Goal: Transaction & Acquisition: Purchase product/service

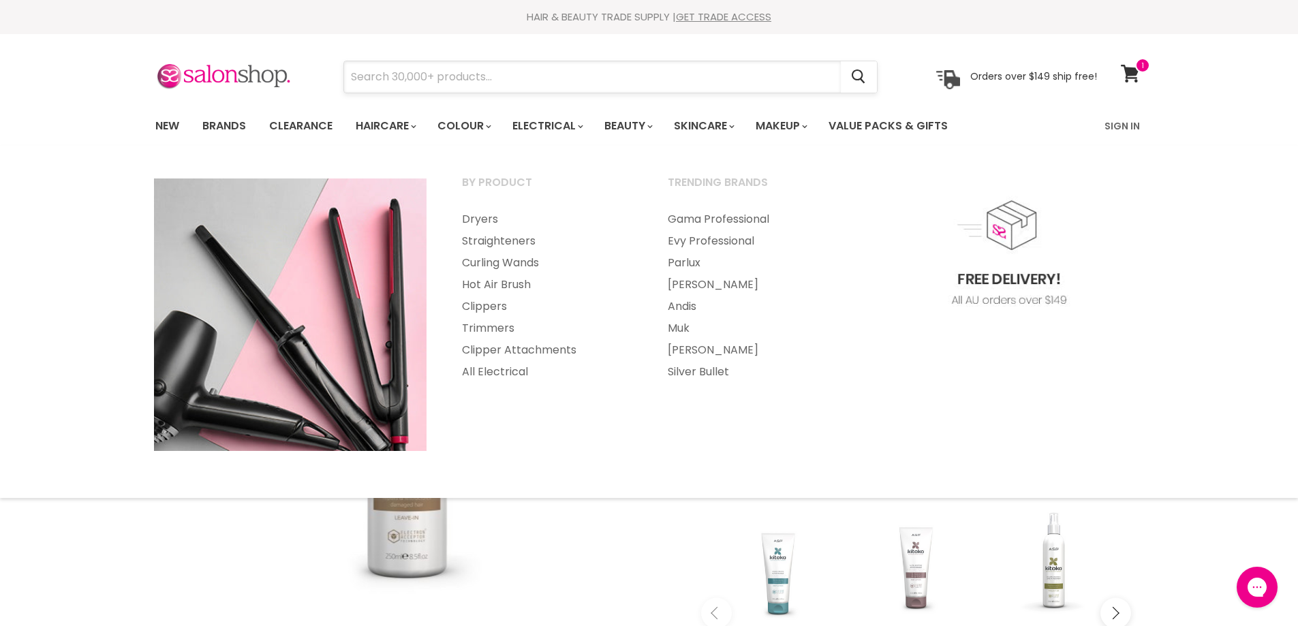
click at [511, 80] on input "Search" at bounding box center [592, 76] width 497 height 31
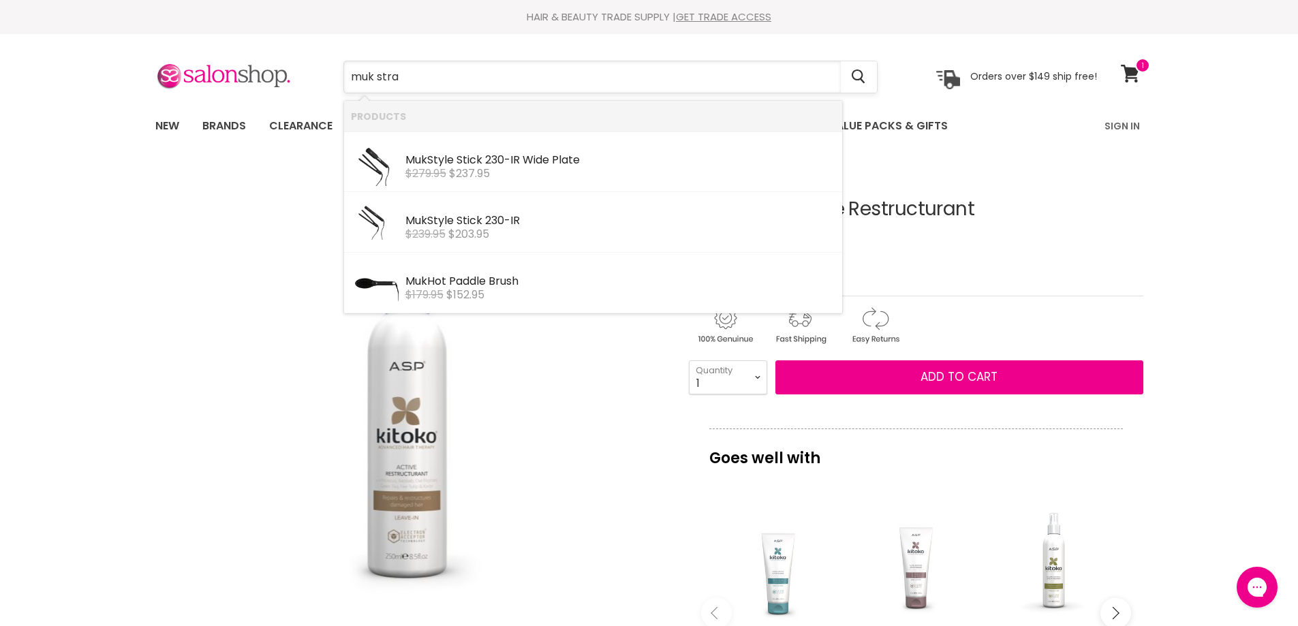
type input "muk strai"
click at [486, 220] on div "Muk Style Stick 230-IR" at bounding box center [620, 222] width 430 height 14
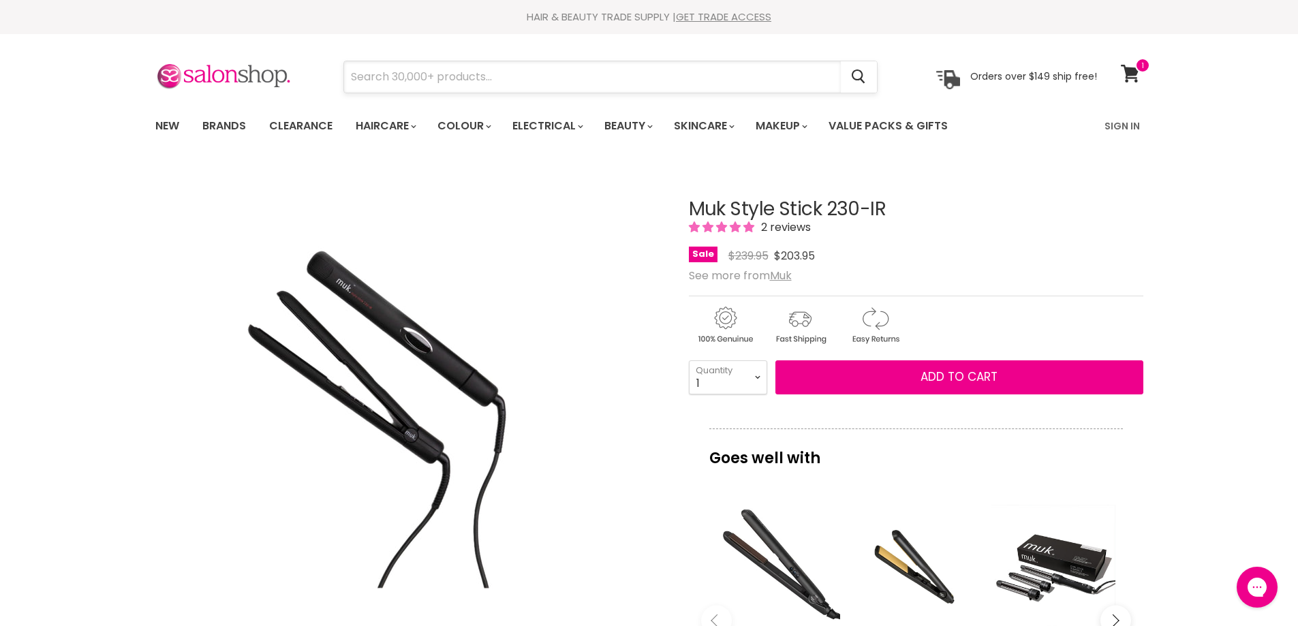
click at [505, 76] on input "Search" at bounding box center [592, 76] width 497 height 31
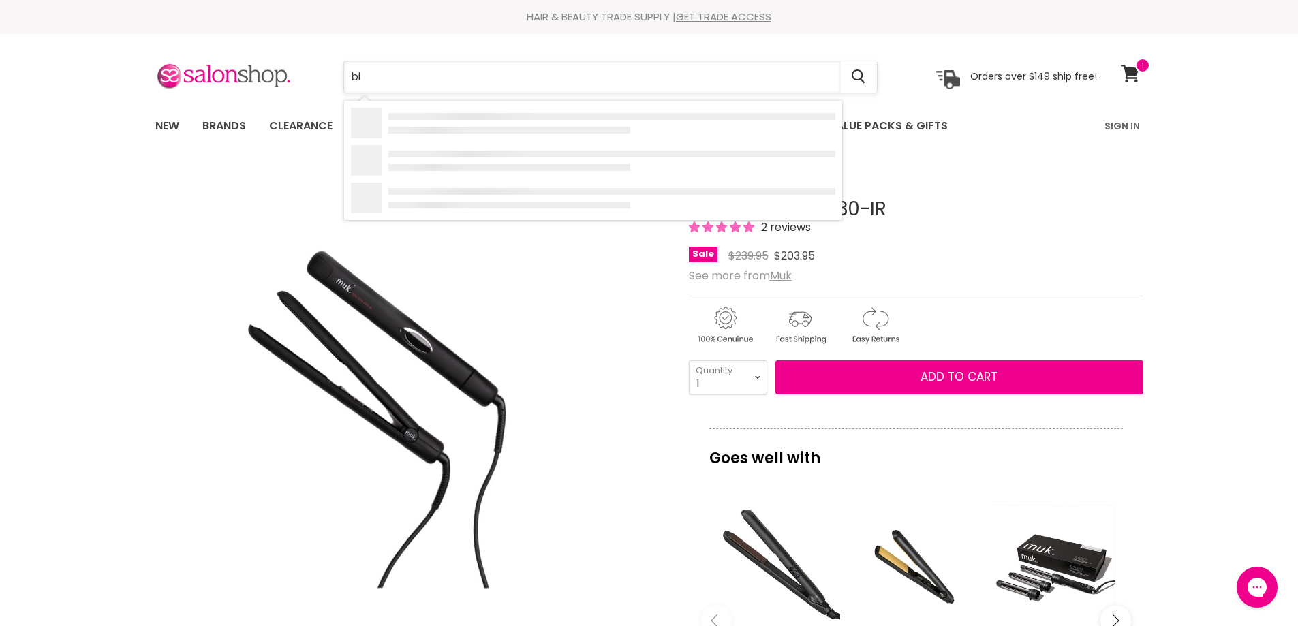
type input "bio"
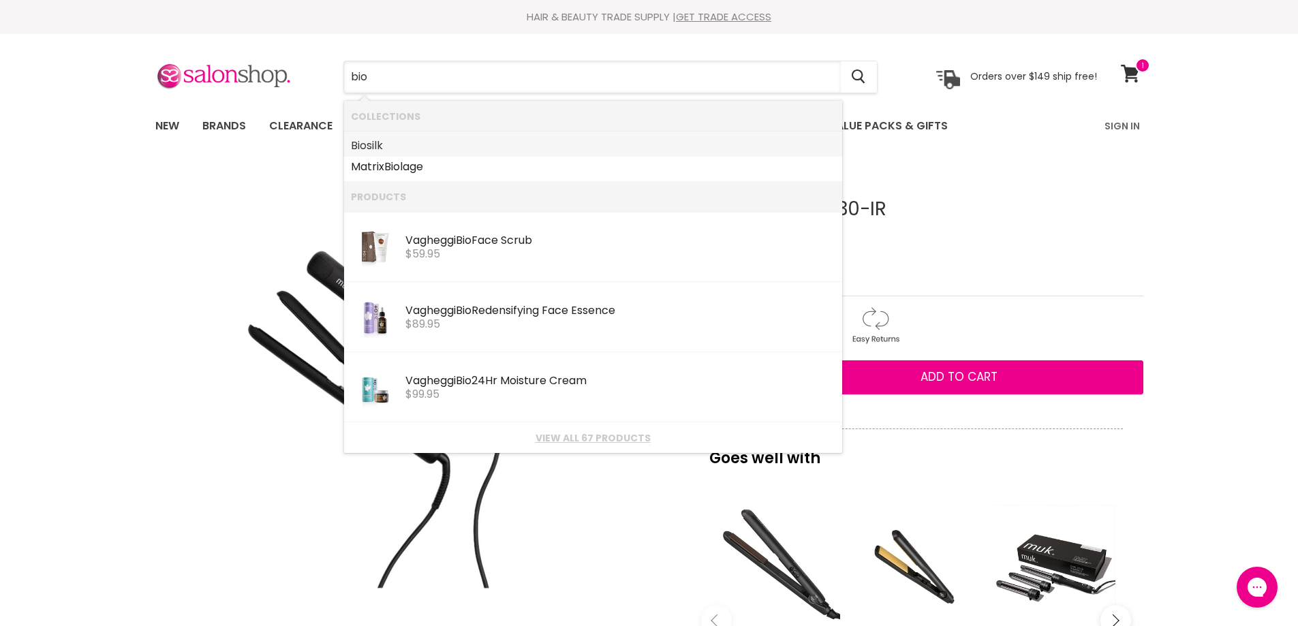
click at [393, 149] on link "Bio silk" at bounding box center [593, 146] width 484 height 22
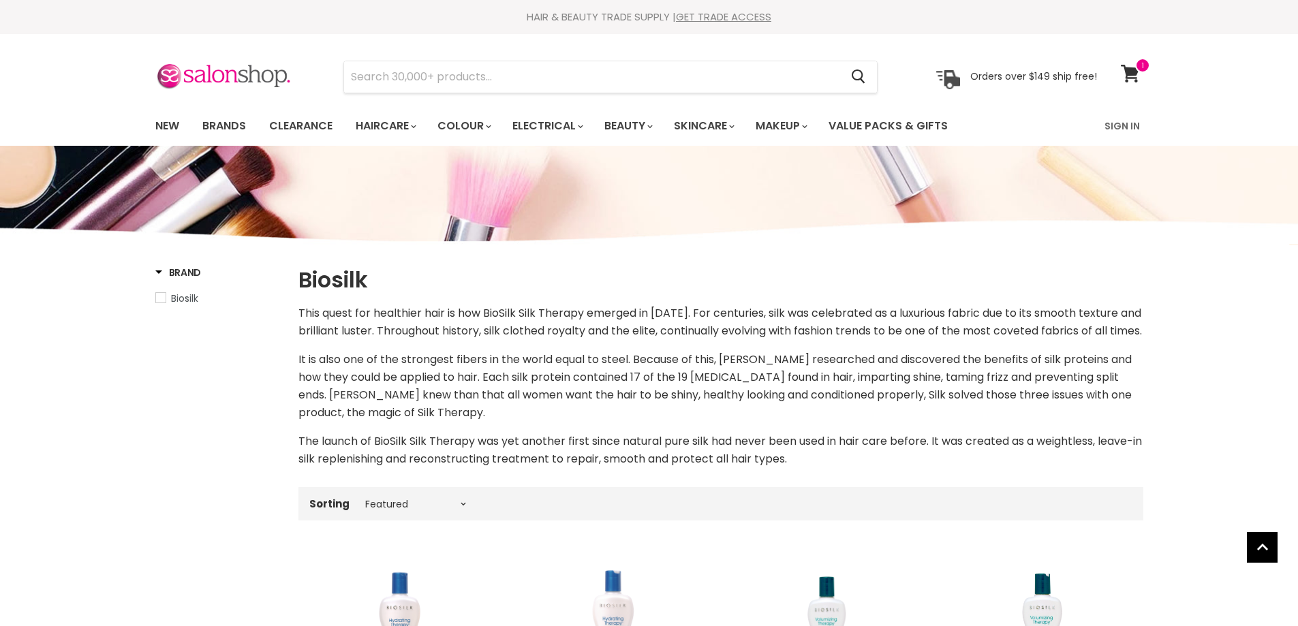
select select "manual"
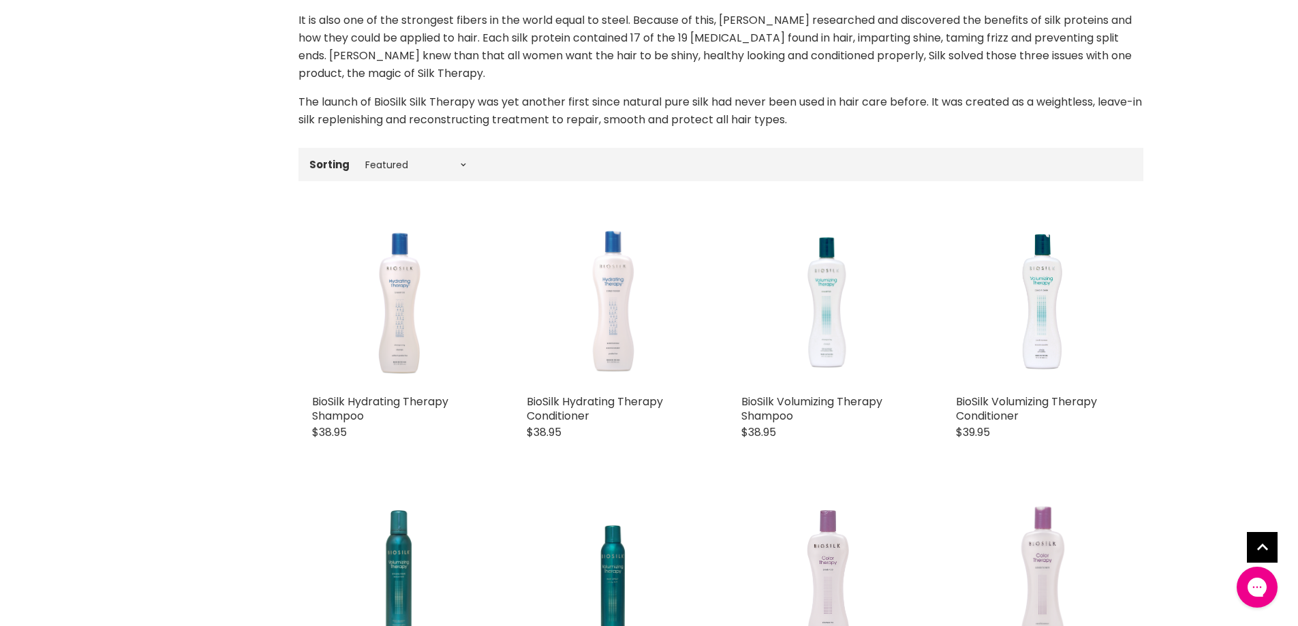
scroll to position [476, 0]
